Goal: Task Accomplishment & Management: Manage account settings

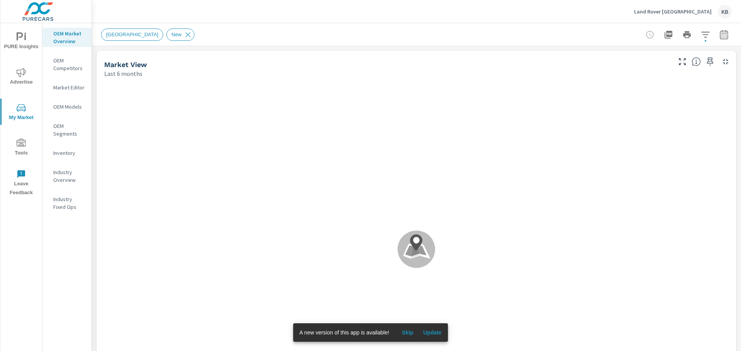
click at [728, 14] on div "KB" at bounding box center [725, 12] width 14 height 14
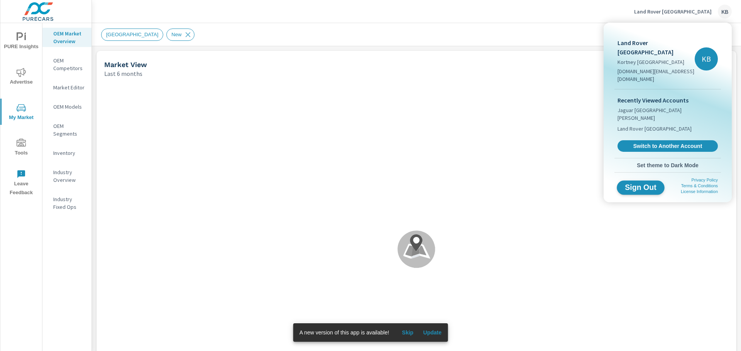
click at [659, 181] on button "Sign Out" at bounding box center [640, 188] width 48 height 14
